Goal: Navigation & Orientation: Find specific page/section

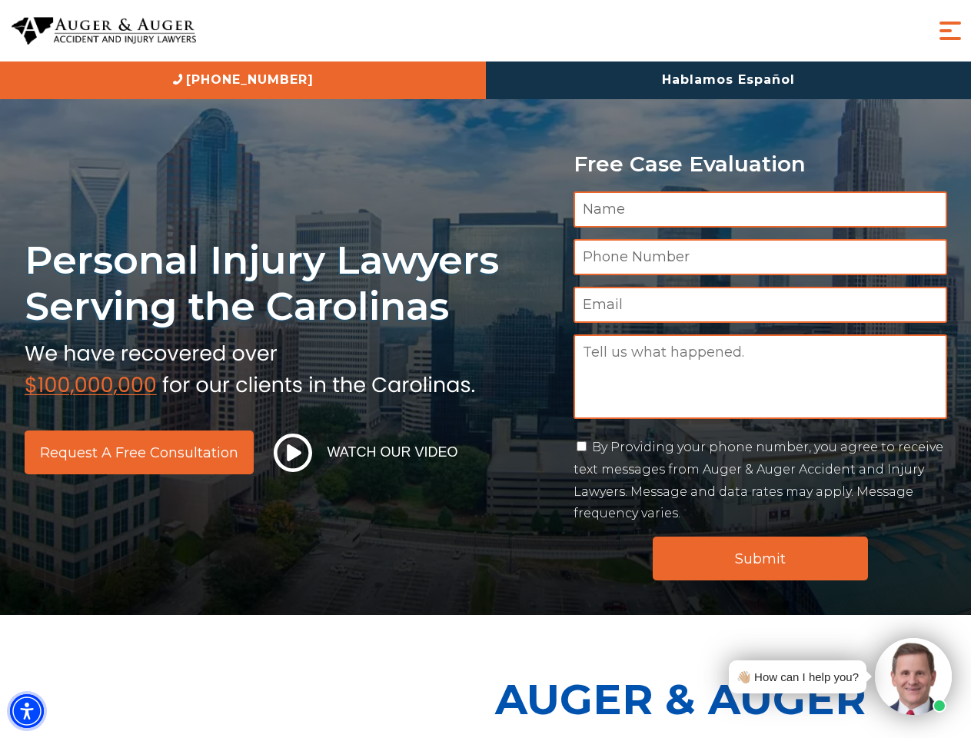
click at [27, 711] on img "Accessibility Menu" at bounding box center [27, 711] width 34 height 34
